Goal: Entertainment & Leisure: Consume media (video, audio)

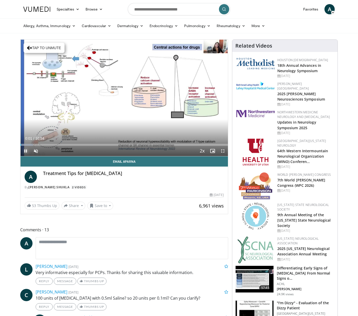
click at [27, 151] on span "Video Player" at bounding box center [25, 151] width 10 height 10
click at [36, 151] on span "Video Player" at bounding box center [36, 151] width 10 height 10
click at [25, 151] on span "Video Player" at bounding box center [25, 151] width 10 height 10
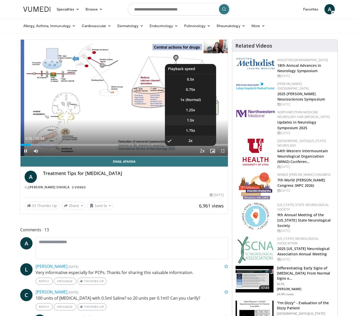
click at [191, 121] on span "1.5x" at bounding box center [190, 120] width 7 height 5
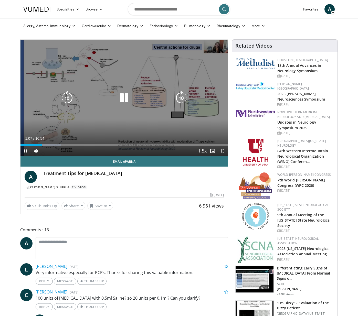
click at [69, 101] on icon "Video Player" at bounding box center [67, 98] width 14 height 14
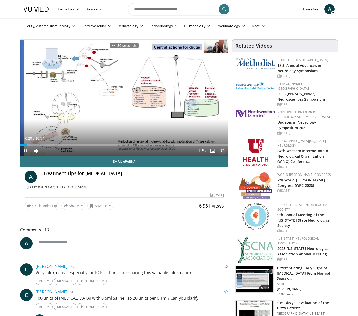
click at [223, 150] on span "Video Player" at bounding box center [222, 151] width 10 height 10
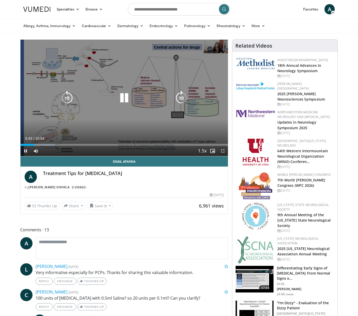
click at [121, 98] on icon "Video Player" at bounding box center [124, 98] width 14 height 14
click at [122, 98] on icon "Video Player" at bounding box center [124, 98] width 14 height 14
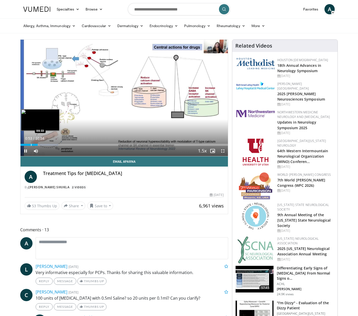
click at [31, 145] on div "Progress Bar" at bounding box center [31, 145] width 1 height 2
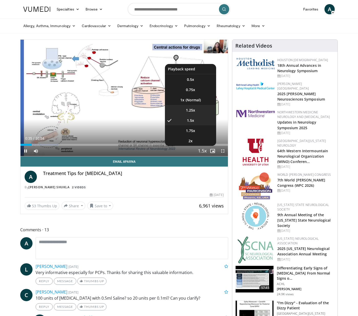
click at [190, 113] on li "1.25x" at bounding box center [190, 110] width 51 height 10
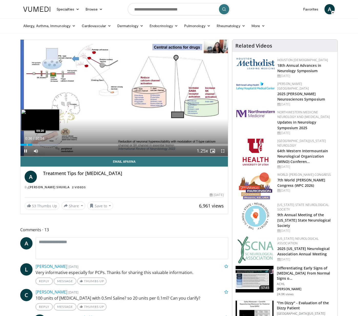
click at [27, 145] on div "Progress Bar" at bounding box center [27, 145] width 1 height 2
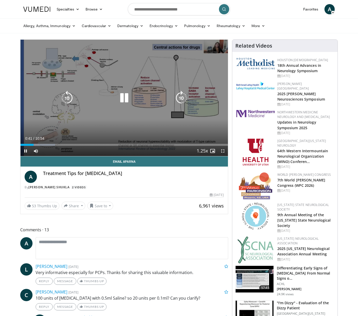
click at [125, 99] on icon "Video Player" at bounding box center [124, 98] width 14 height 14
click at [122, 102] on icon "Video Player" at bounding box center [124, 98] width 14 height 14
click at [71, 95] on icon "Video Player" at bounding box center [67, 98] width 14 height 14
click at [126, 94] on icon "Video Player" at bounding box center [124, 98] width 14 height 14
click at [124, 101] on icon "Video Player" at bounding box center [124, 98] width 14 height 14
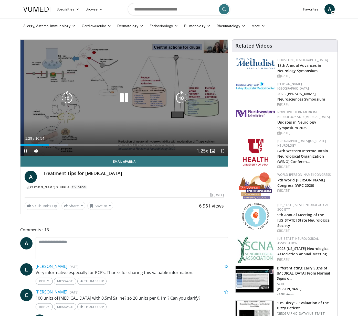
click at [123, 99] on icon "Video Player" at bounding box center [124, 98] width 14 height 14
click at [122, 101] on icon "Video Player" at bounding box center [124, 98] width 14 height 14
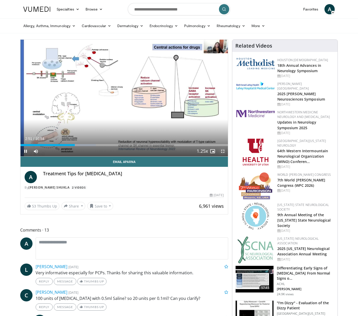
click at [224, 149] on span "Video Player" at bounding box center [222, 151] width 10 height 10
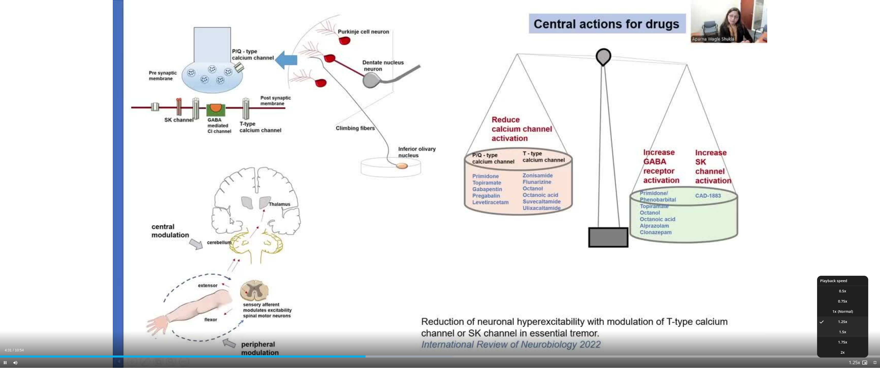
click at [357, 316] on li "1.5x" at bounding box center [842, 332] width 51 height 10
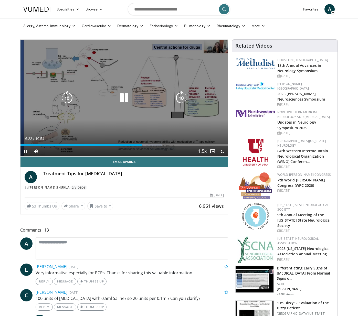
click at [127, 99] on icon "Video Player" at bounding box center [124, 98] width 14 height 14
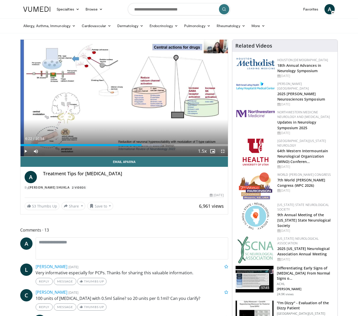
click at [224, 153] on span "Video Player" at bounding box center [222, 151] width 10 height 10
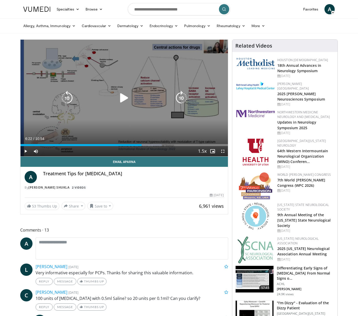
click at [119, 102] on icon "Video Player" at bounding box center [124, 98] width 14 height 14
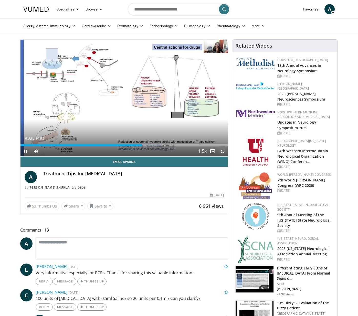
click at [225, 153] on span "Video Player" at bounding box center [222, 151] width 10 height 10
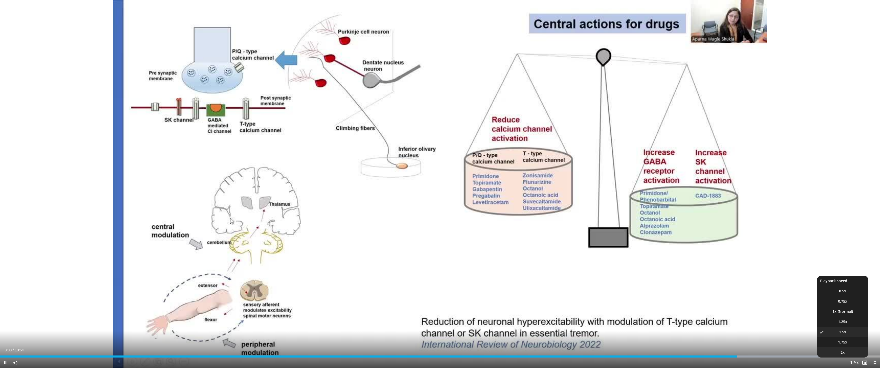
click at [357, 316] on span "2x" at bounding box center [842, 352] width 4 height 5
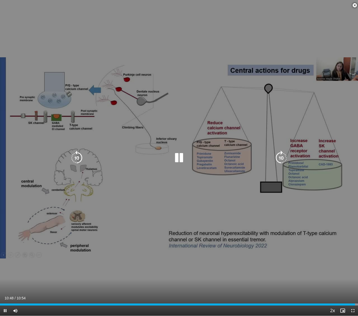
scroll to position [364, 0]
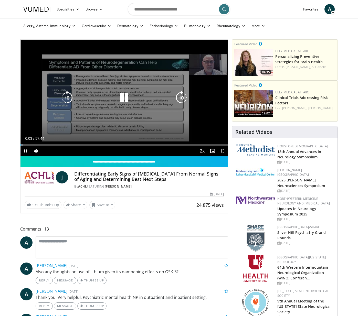
click at [120, 96] on icon "Video Player" at bounding box center [124, 98] width 14 height 14
